Goal: Information Seeking & Learning: Learn about a topic

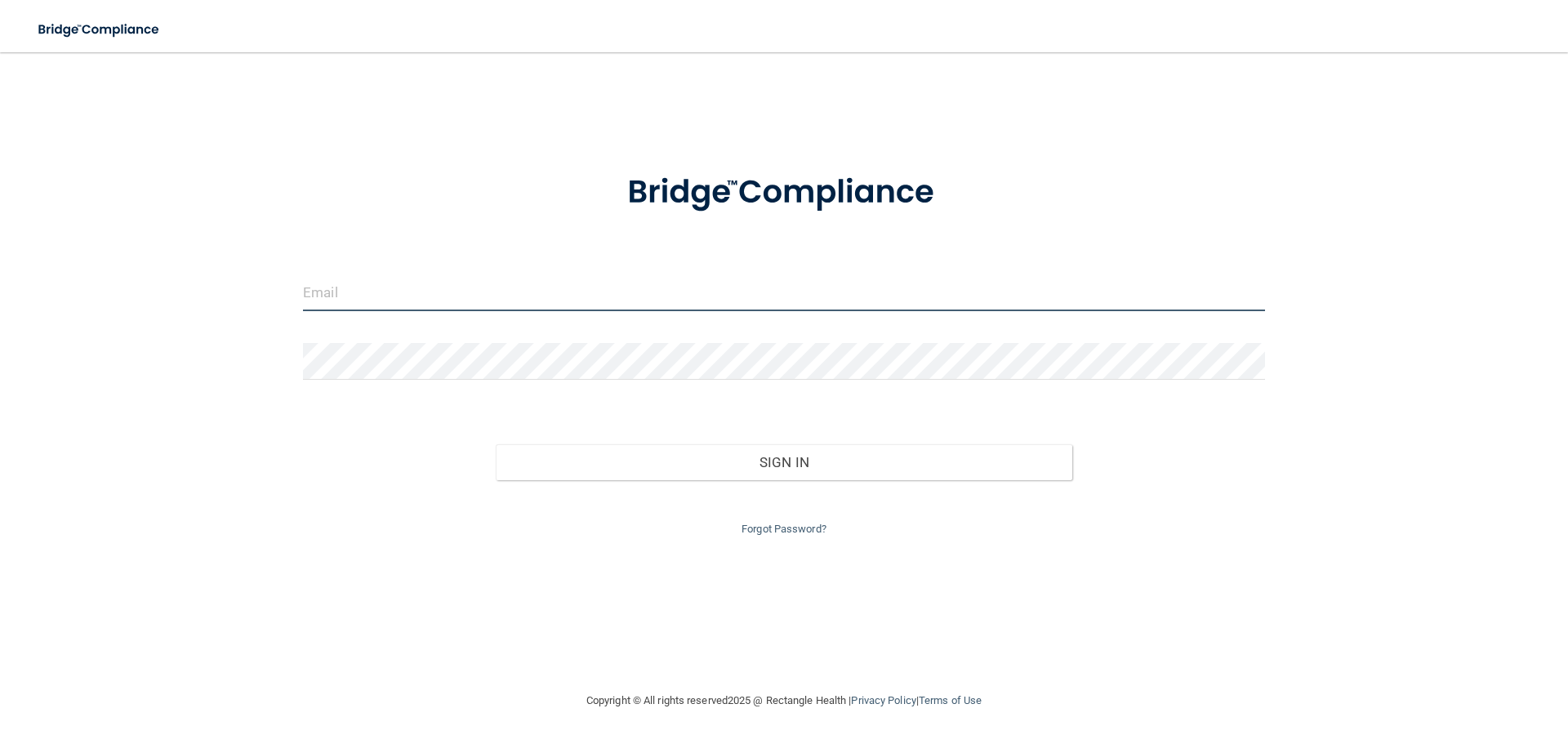
click at [376, 288] on input "email" at bounding box center [784, 293] width 962 height 37
type input "[EMAIL_ADDRESS][DOMAIN_NAME]"
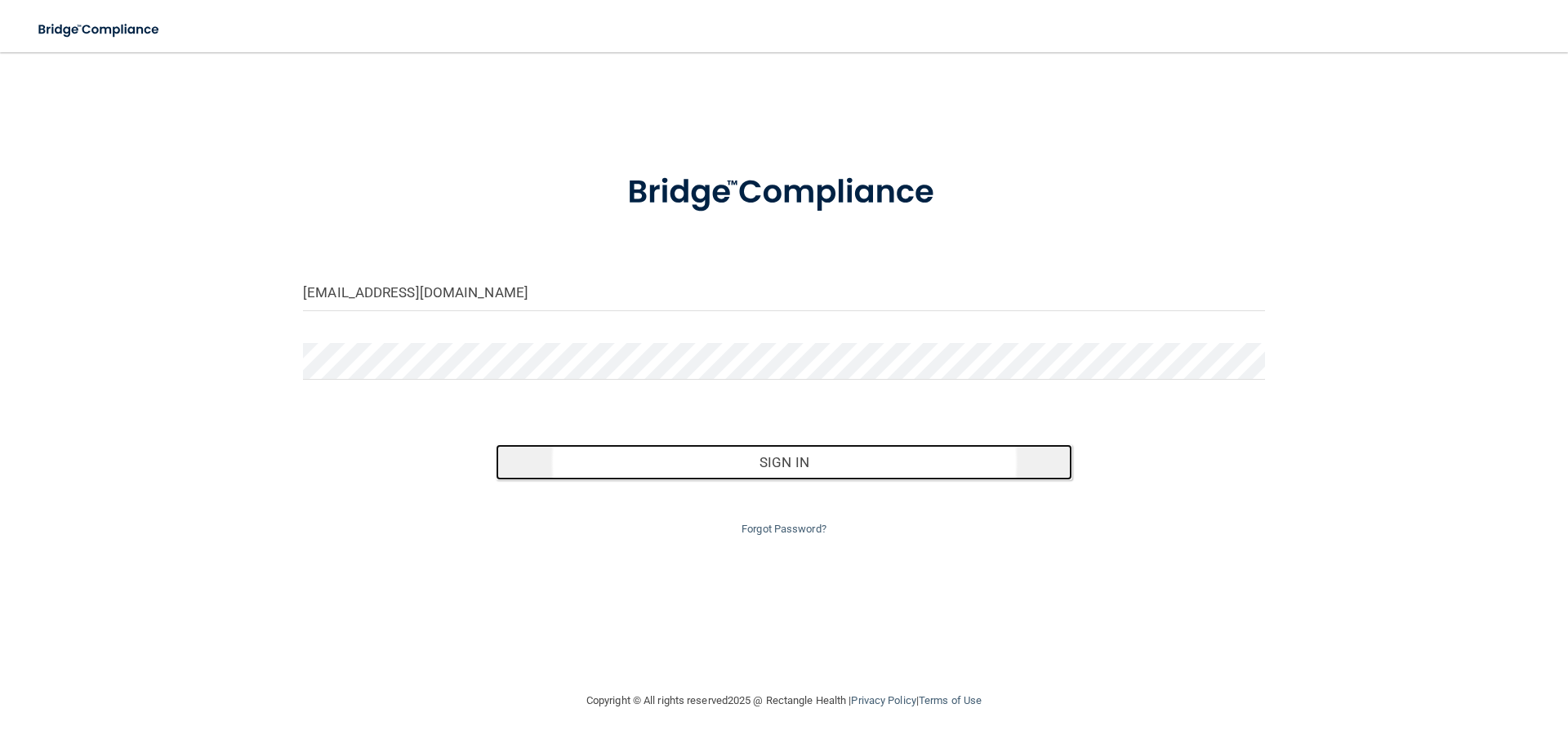
click at [786, 459] on button "Sign In" at bounding box center [784, 462] width 577 height 36
click at [812, 448] on button "Sign In" at bounding box center [784, 462] width 577 height 36
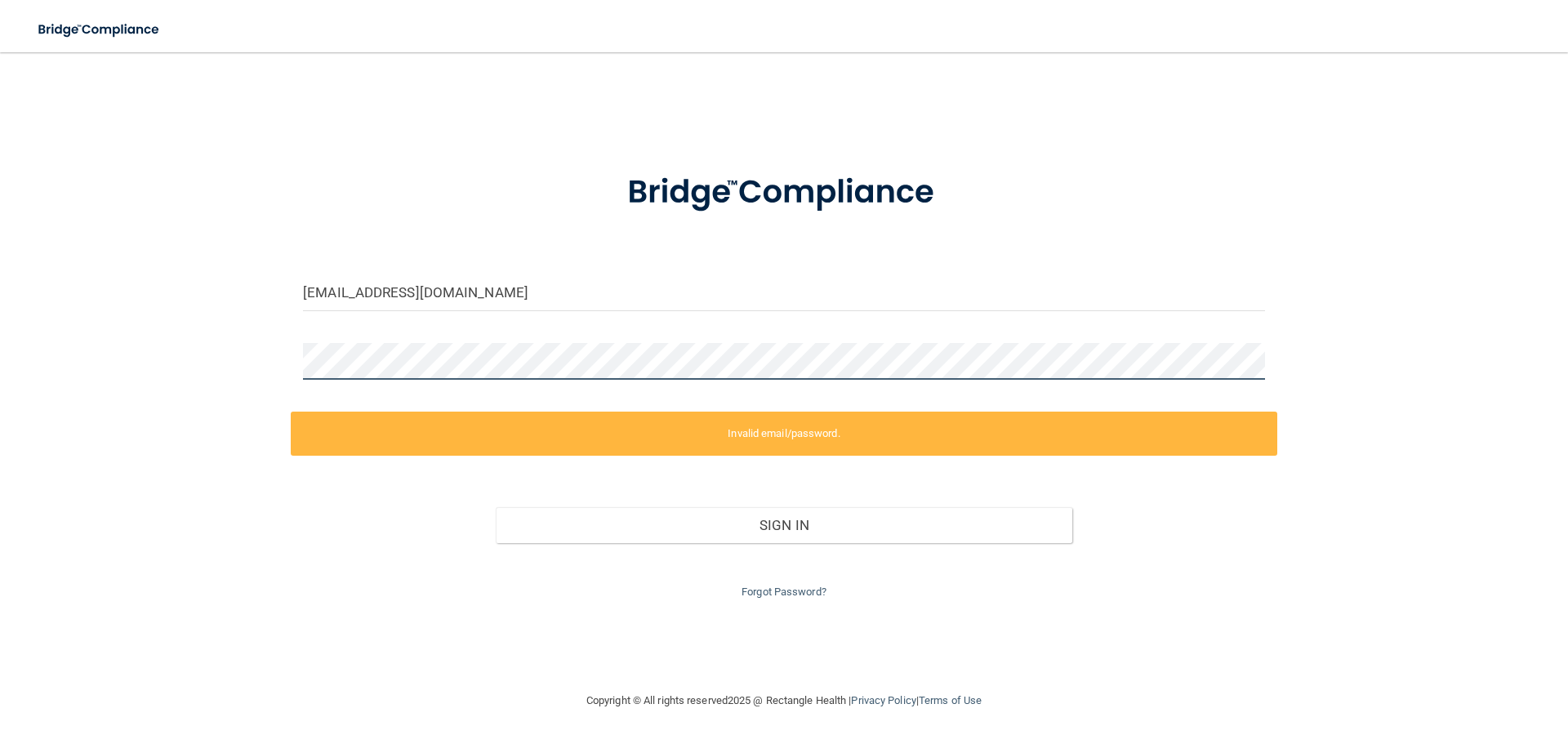
click at [177, 356] on div "drchristianjohnsondmdoffice@gmail.com Invalid email/password. You don't have pe…" at bounding box center [784, 371] width 1502 height 606
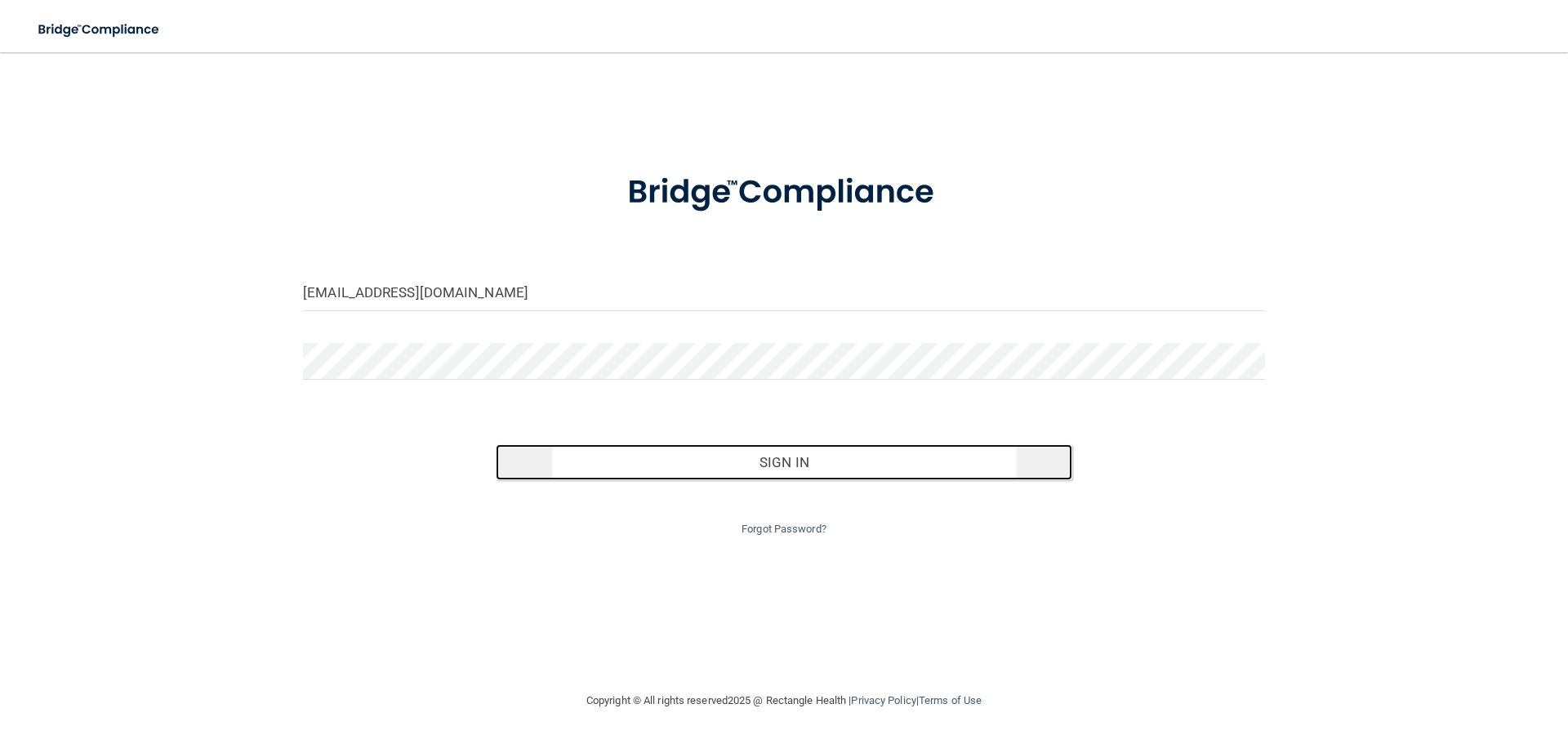
click at [760, 461] on button "Sign In" at bounding box center [784, 462] width 577 height 36
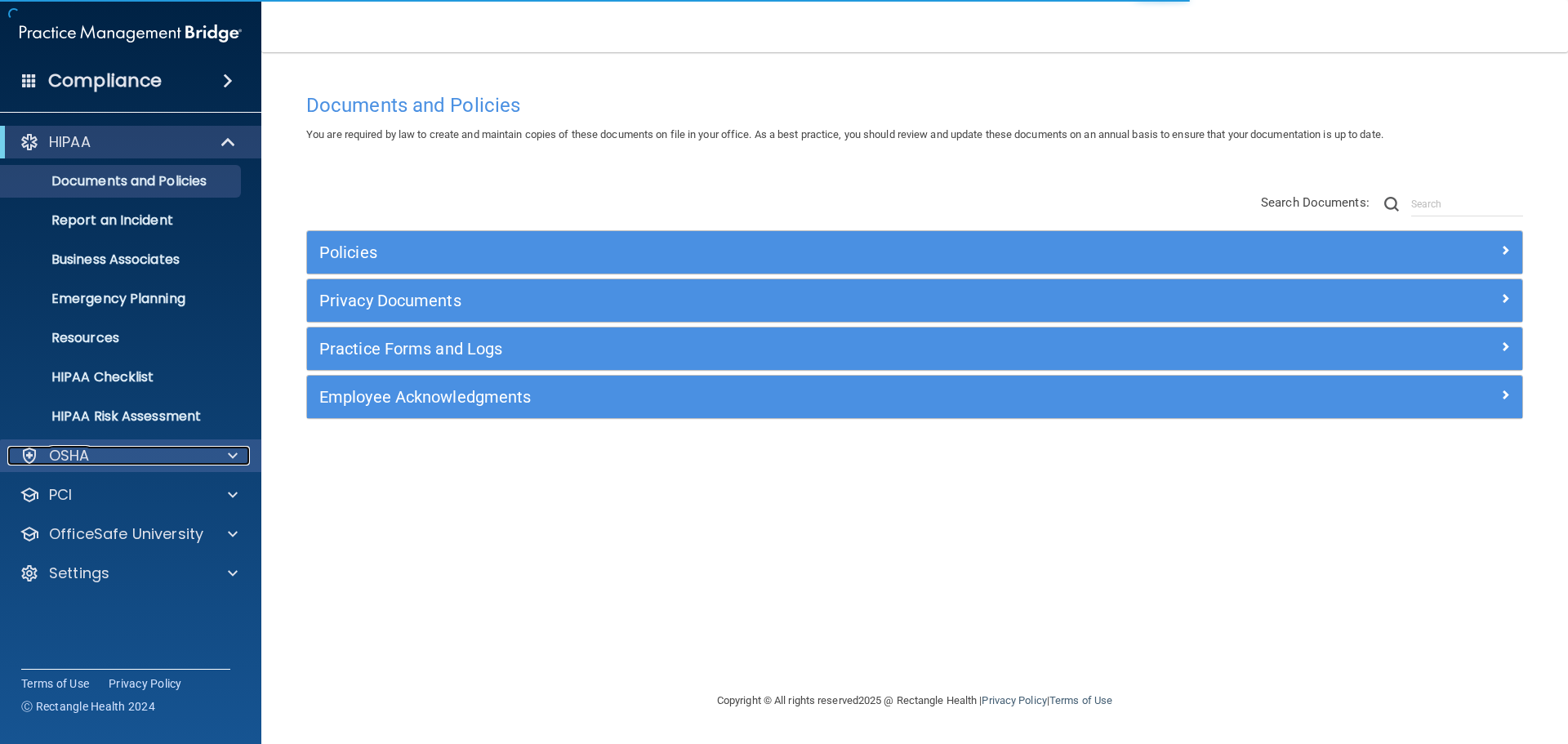
click at [159, 458] on div "OSHA" at bounding box center [109, 455] width 202 height 19
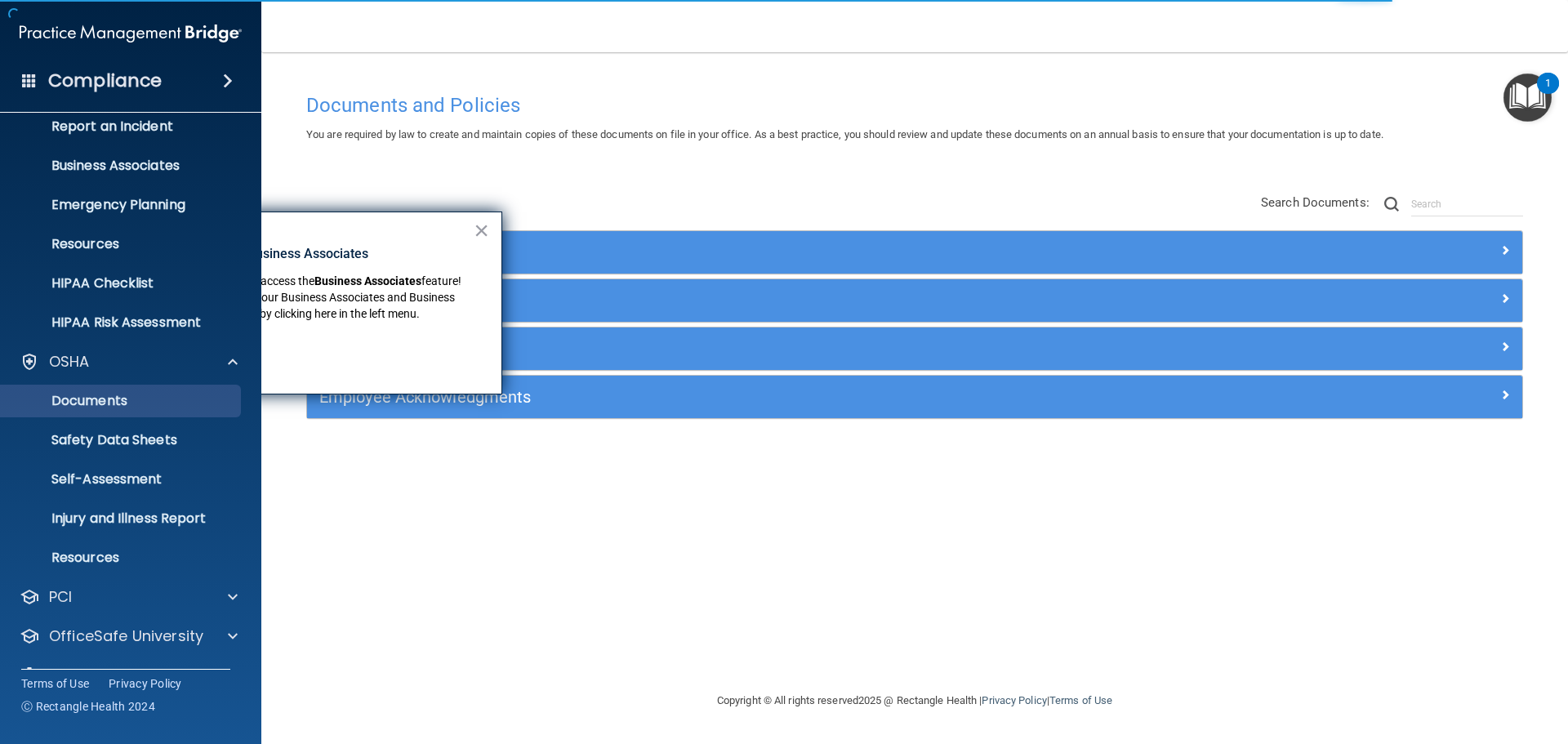
scroll to position [130, 0]
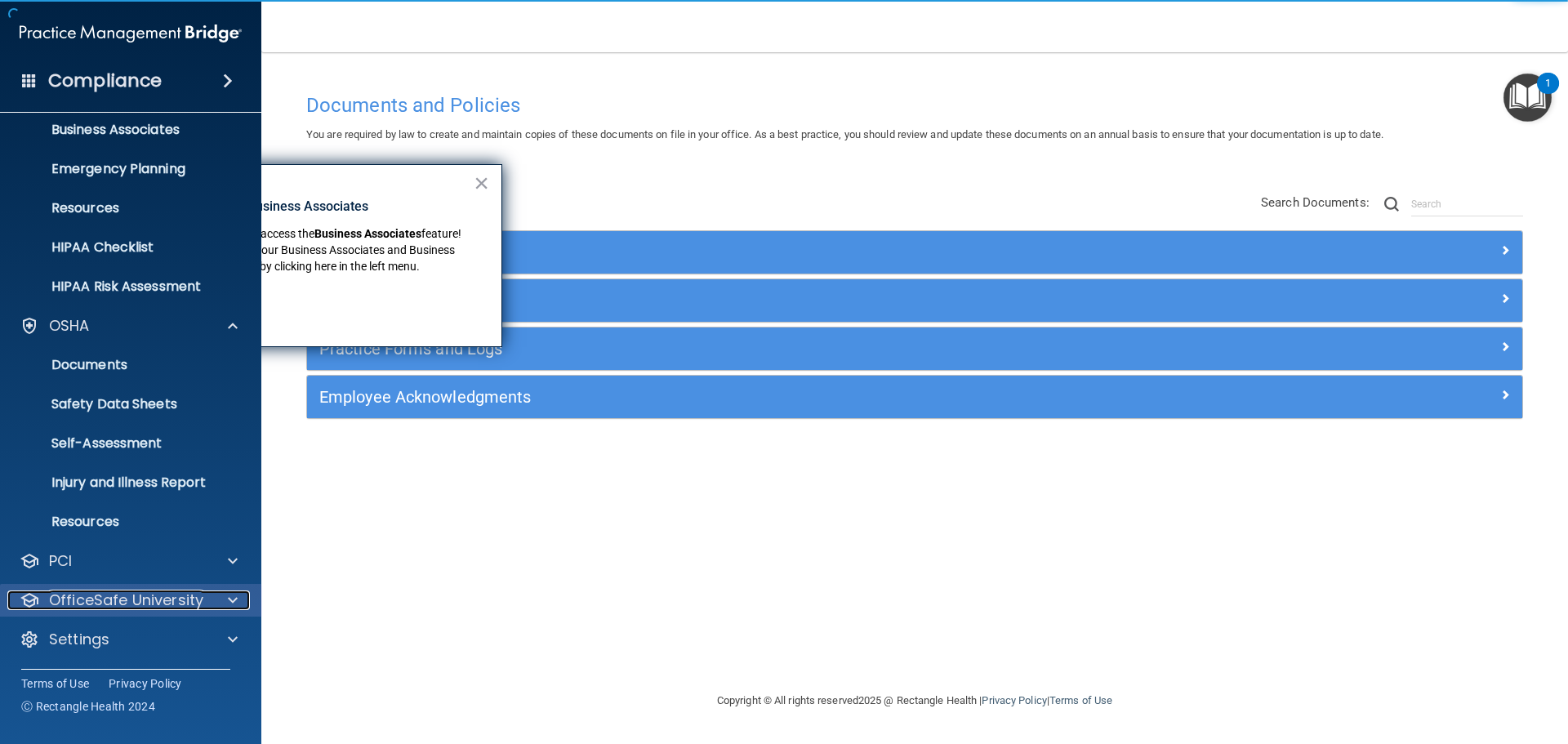
click at [195, 591] on p "OfficeSafe University" at bounding box center [126, 600] width 154 height 19
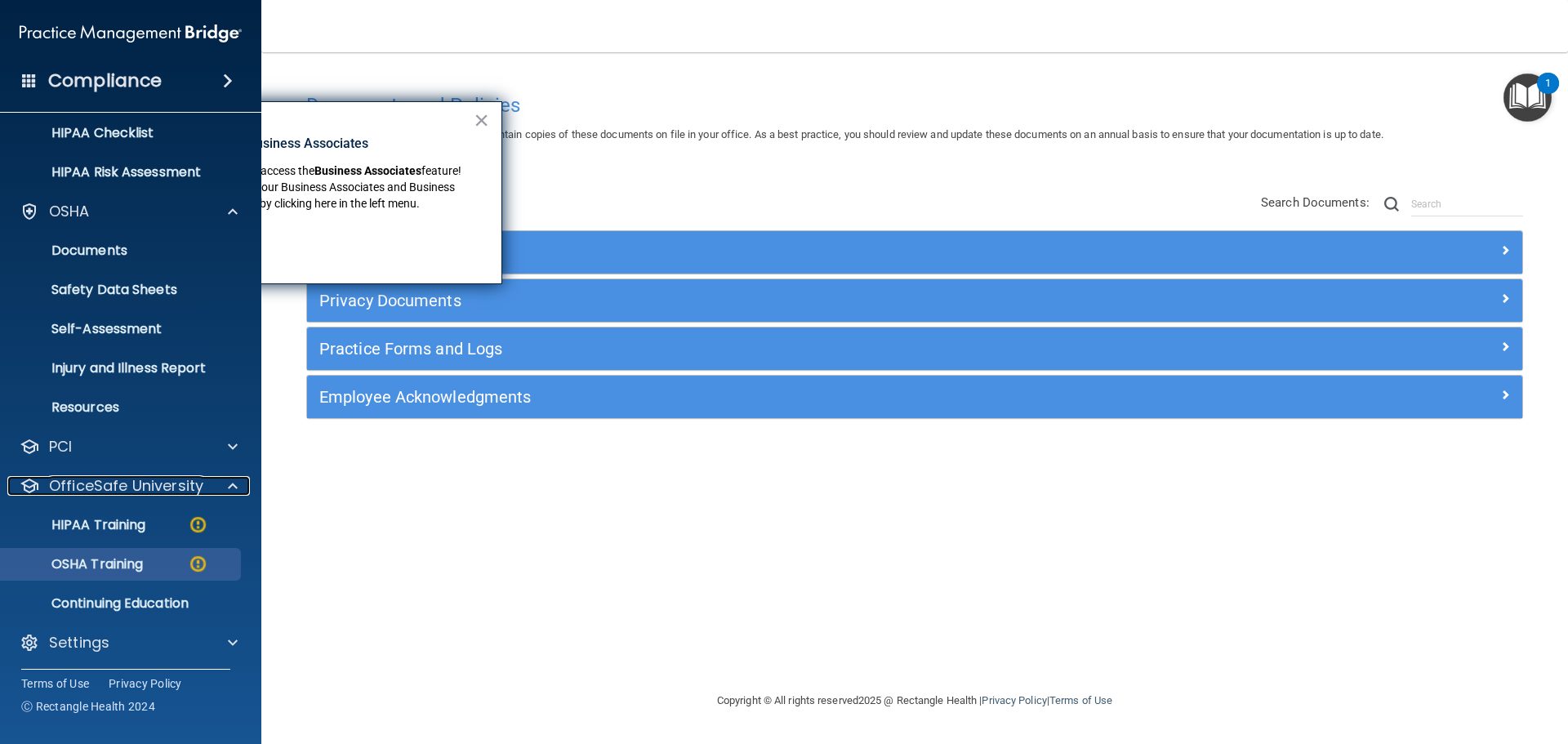
scroll to position [248, 0]
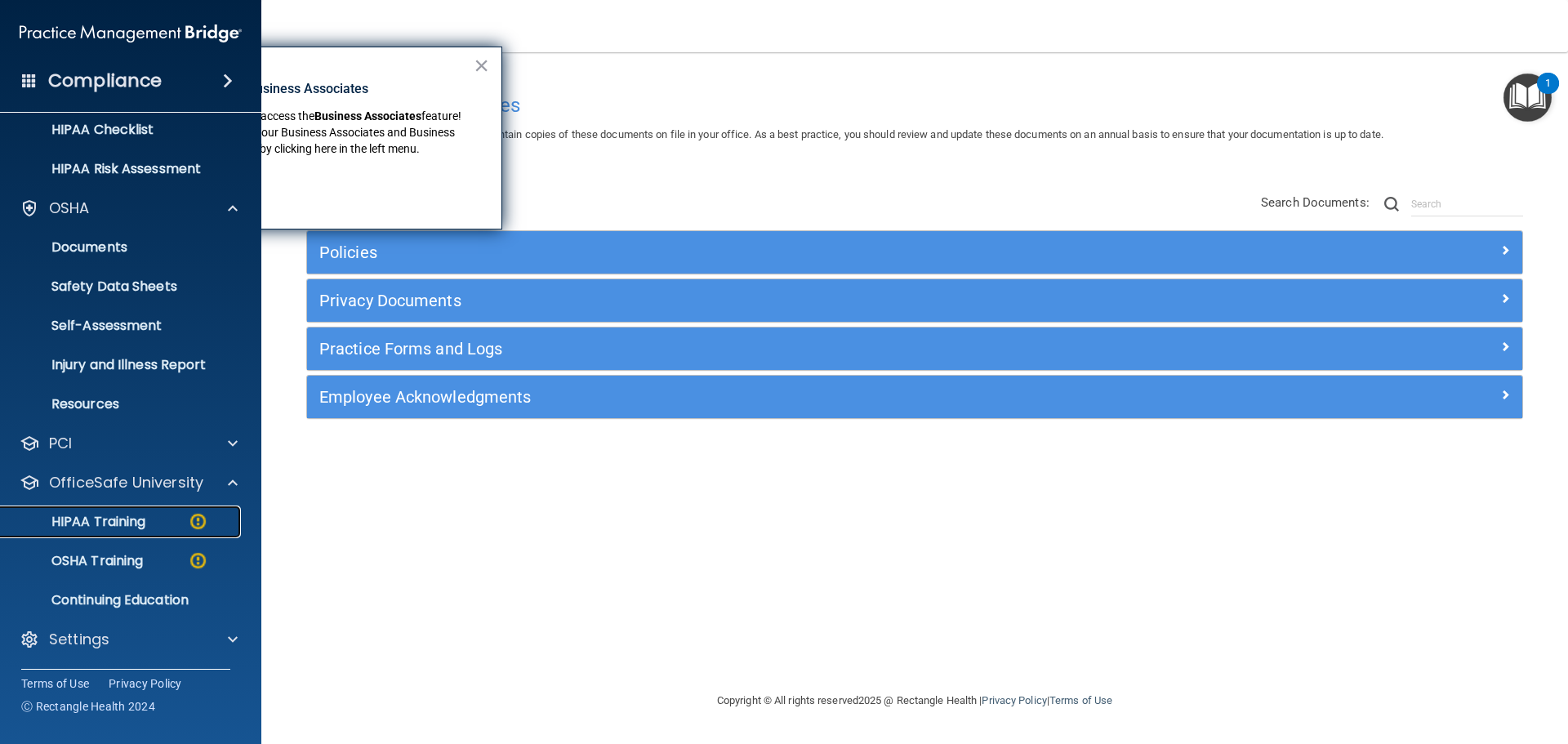
click at [100, 527] on p "HIPAA Training" at bounding box center [78, 522] width 135 height 16
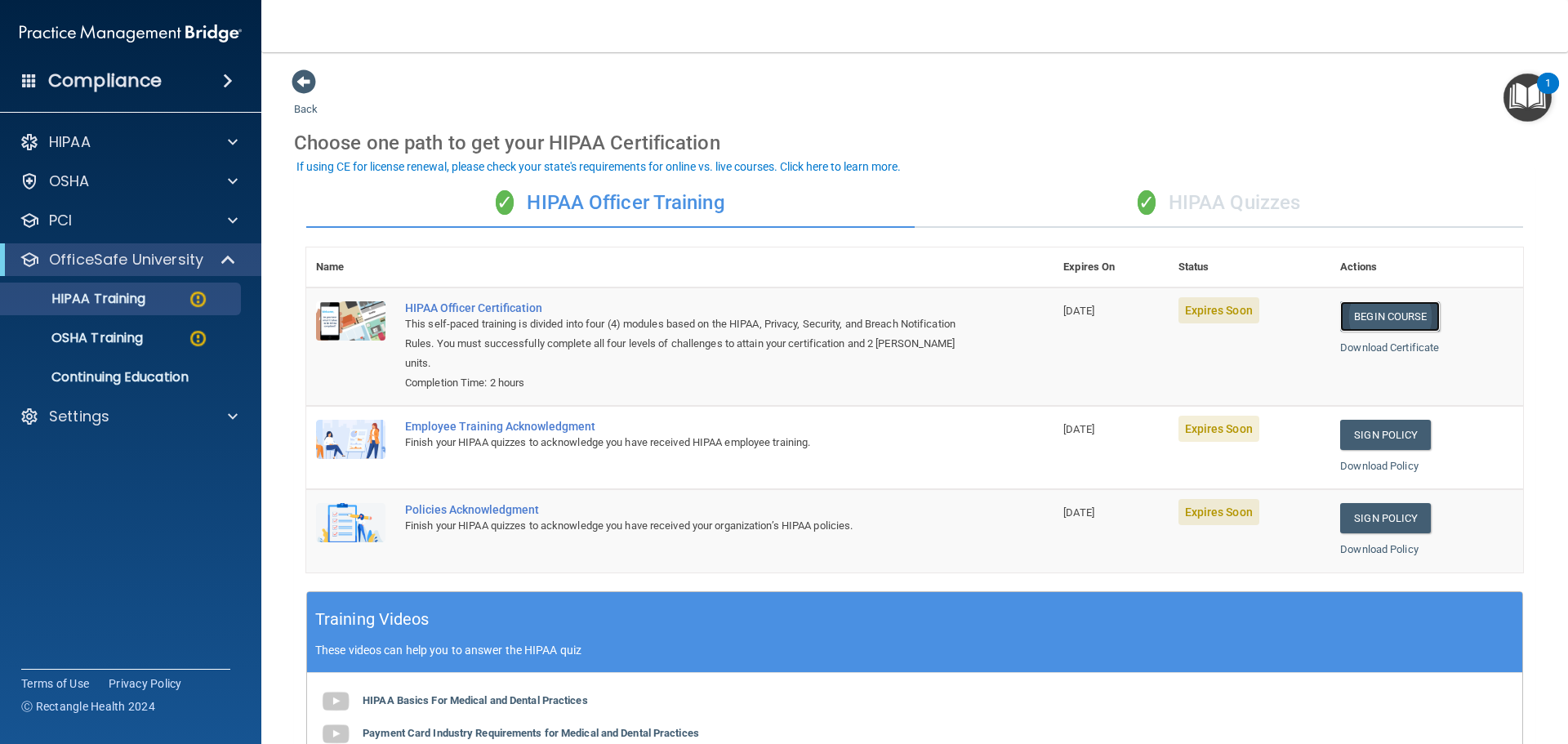
click at [1359, 324] on link "Begin Course" at bounding box center [1390, 317] width 99 height 30
